Goal: Task Accomplishment & Management: Manage account settings

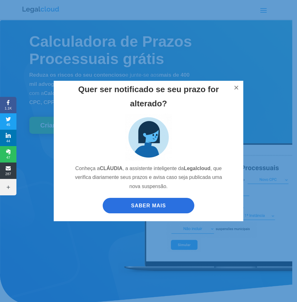
click at [270, 7] on div "Quer ser notificado se seu prazo for alterado? Conheça a [PERSON_NAME] , a assi…" at bounding box center [148, 151] width 297 height 302
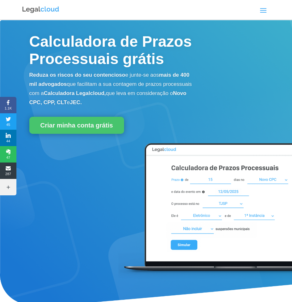
click at [256, 12] on div "Calculadora de Prazos Planos Blog Entrar Criar conta grátis Calculadora de Praz…" at bounding box center [169, 10] width 201 height 10
click at [260, 11] on span at bounding box center [263, 10] width 10 height 10
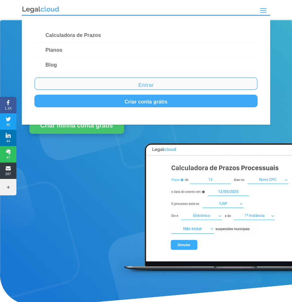
click at [135, 82] on link "Entrar" at bounding box center [146, 83] width 224 height 13
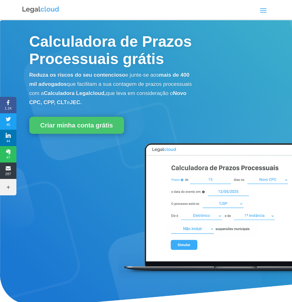
click at [266, 14] on span at bounding box center [263, 10] width 10 height 10
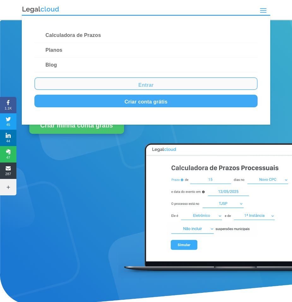
click at [142, 85] on link "Entrar" at bounding box center [146, 83] width 224 height 13
